Goal: Transaction & Acquisition: Purchase product/service

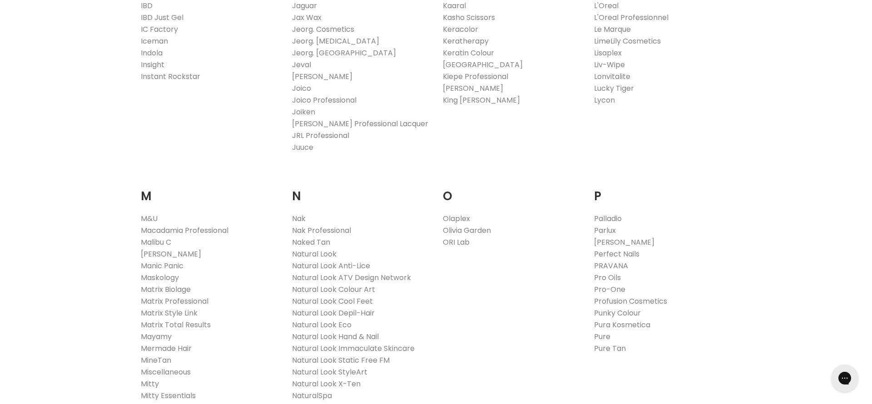
scroll to position [870, 0]
click at [454, 237] on link "ORI Lab" at bounding box center [456, 239] width 27 height 10
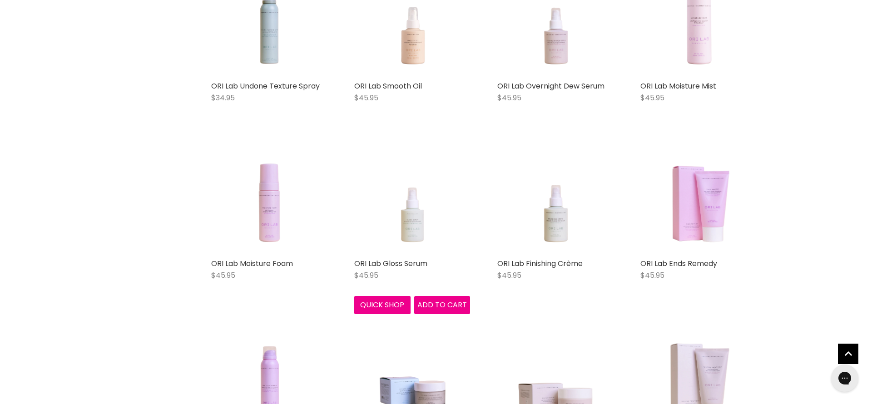
scroll to position [353, 0]
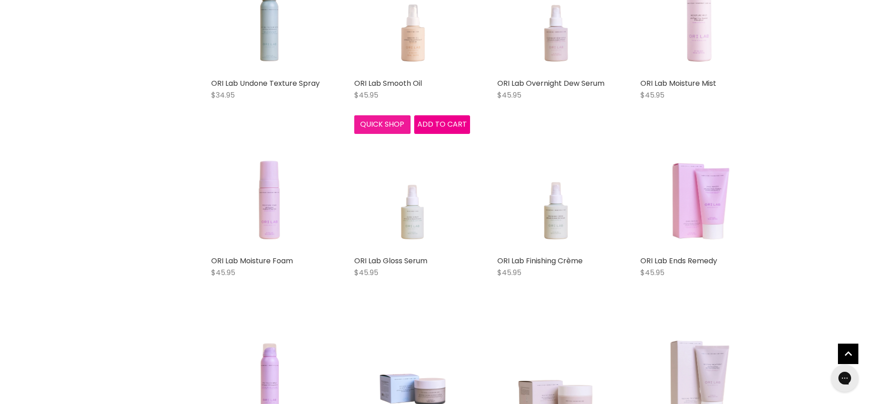
click at [388, 124] on button "Quick shop" at bounding box center [382, 124] width 56 height 18
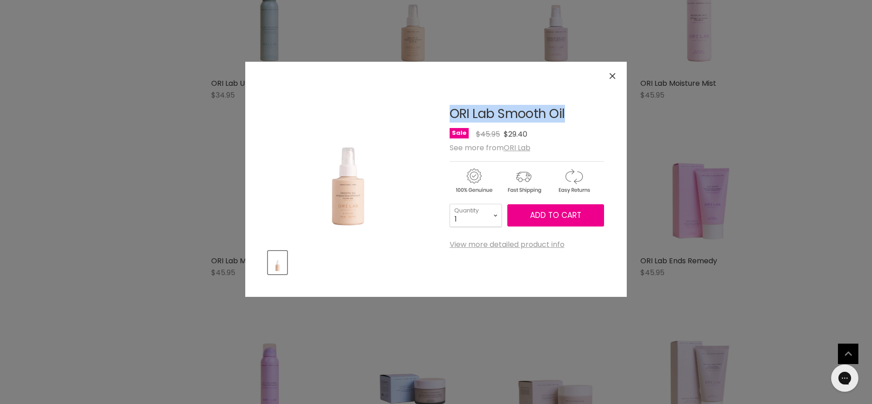
drag, startPoint x: 448, startPoint y: 114, endPoint x: 573, endPoint y: 115, distance: 124.9
click at [573, 115] on article "Click or scroll to zoom Tap or pinch to zoom ORI Lab Smooth Oil No reviews" at bounding box center [436, 179] width 336 height 190
copy link "ORI Lab Smooth Oil"
click at [141, 100] on div "Click or scroll to zoom Tap or pinch to zoom" at bounding box center [436, 202] width 872 height 404
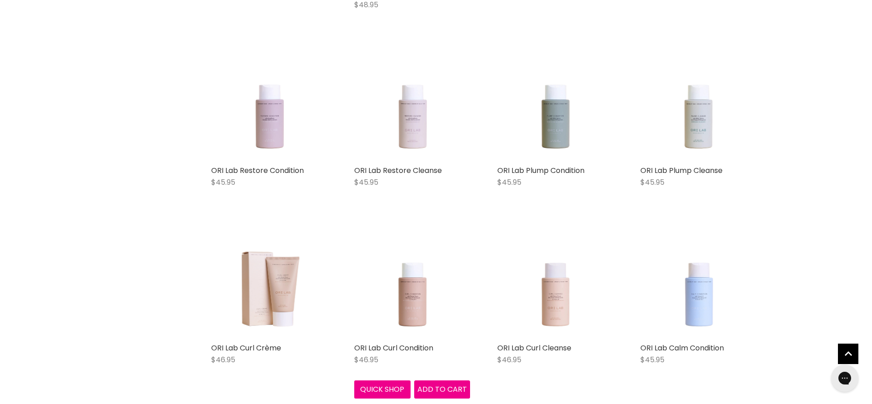
scroll to position [810, 0]
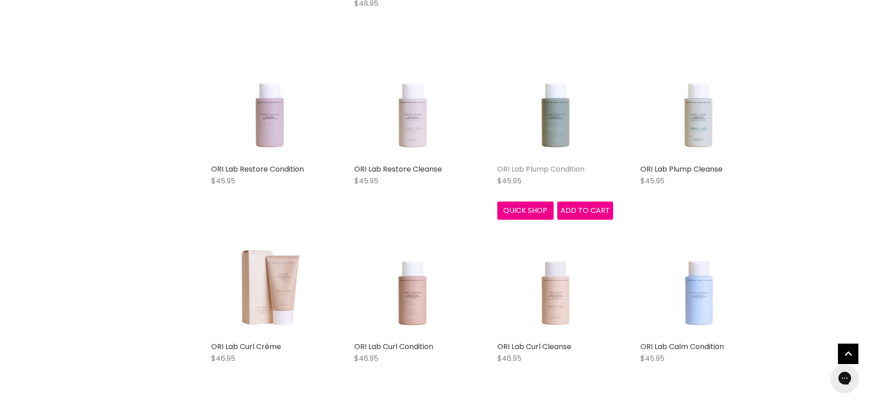
click at [565, 169] on link "ORI Lab Plump Condition" at bounding box center [540, 169] width 87 height 10
